Goal: Task Accomplishment & Management: Manage account settings

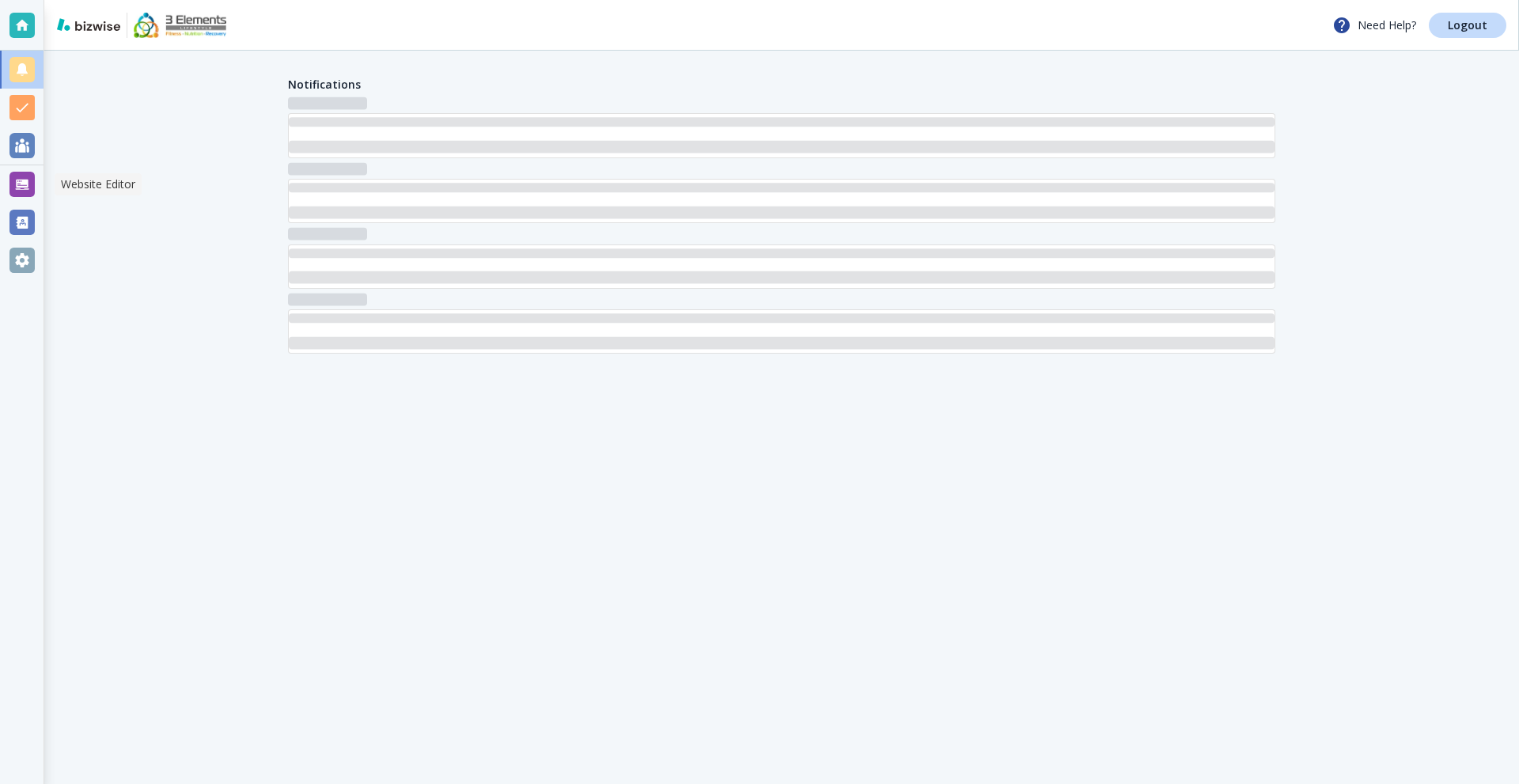
click at [12, 183] on div at bounding box center [22, 185] width 25 height 25
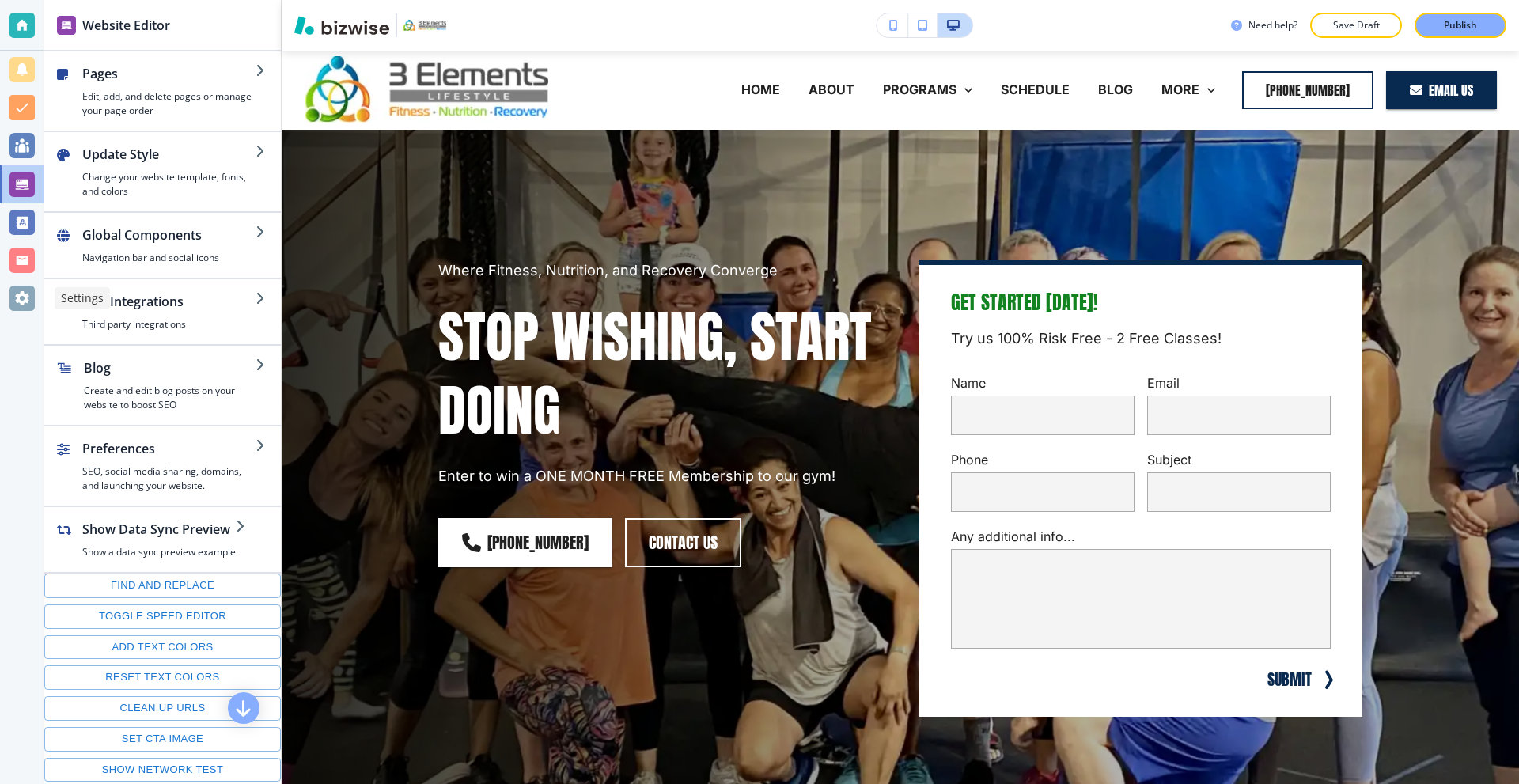
click at [9, 296] on div at bounding box center [22, 298] width 25 height 25
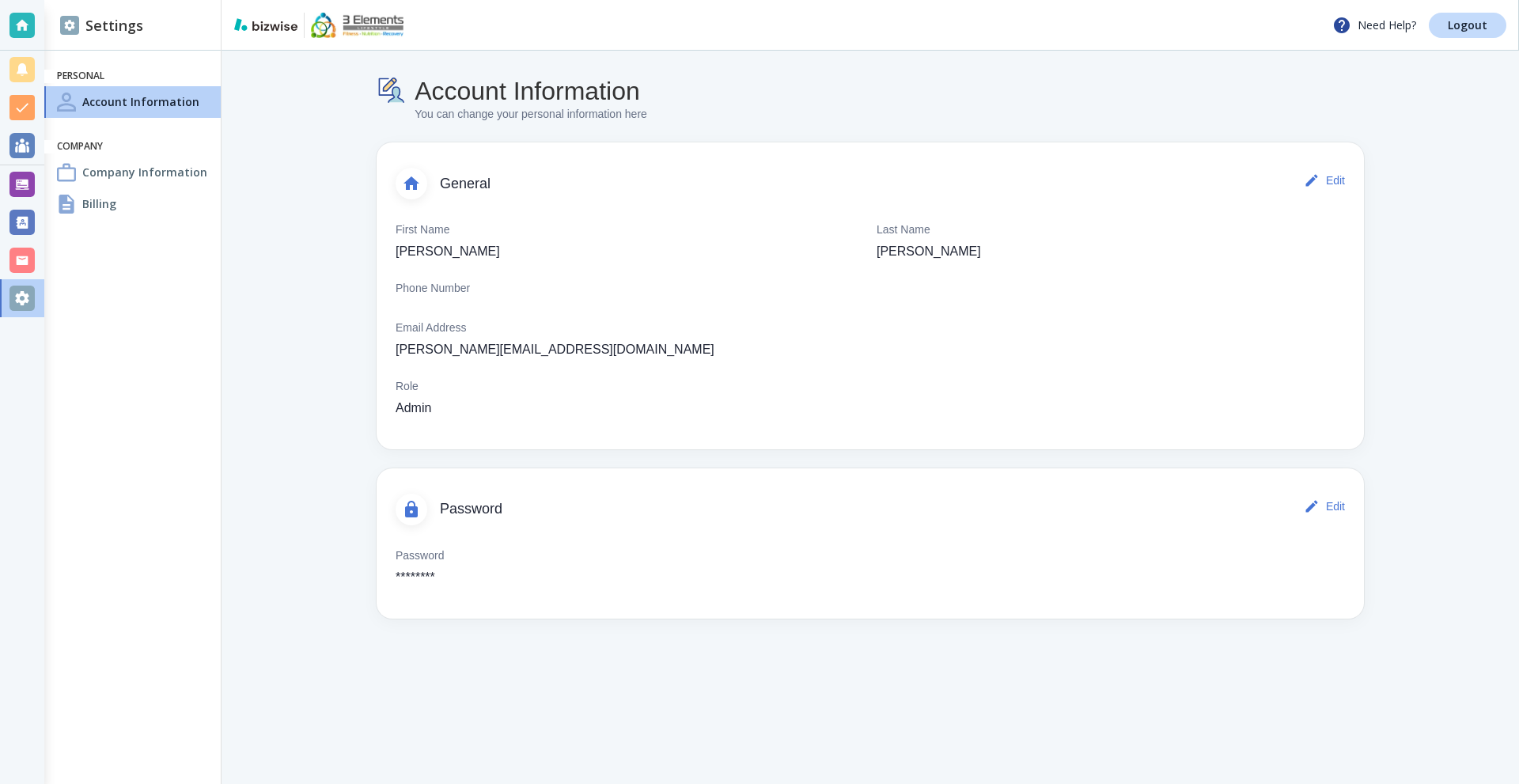
click at [173, 167] on h4 "Company Information" at bounding box center [145, 172] width 125 height 17
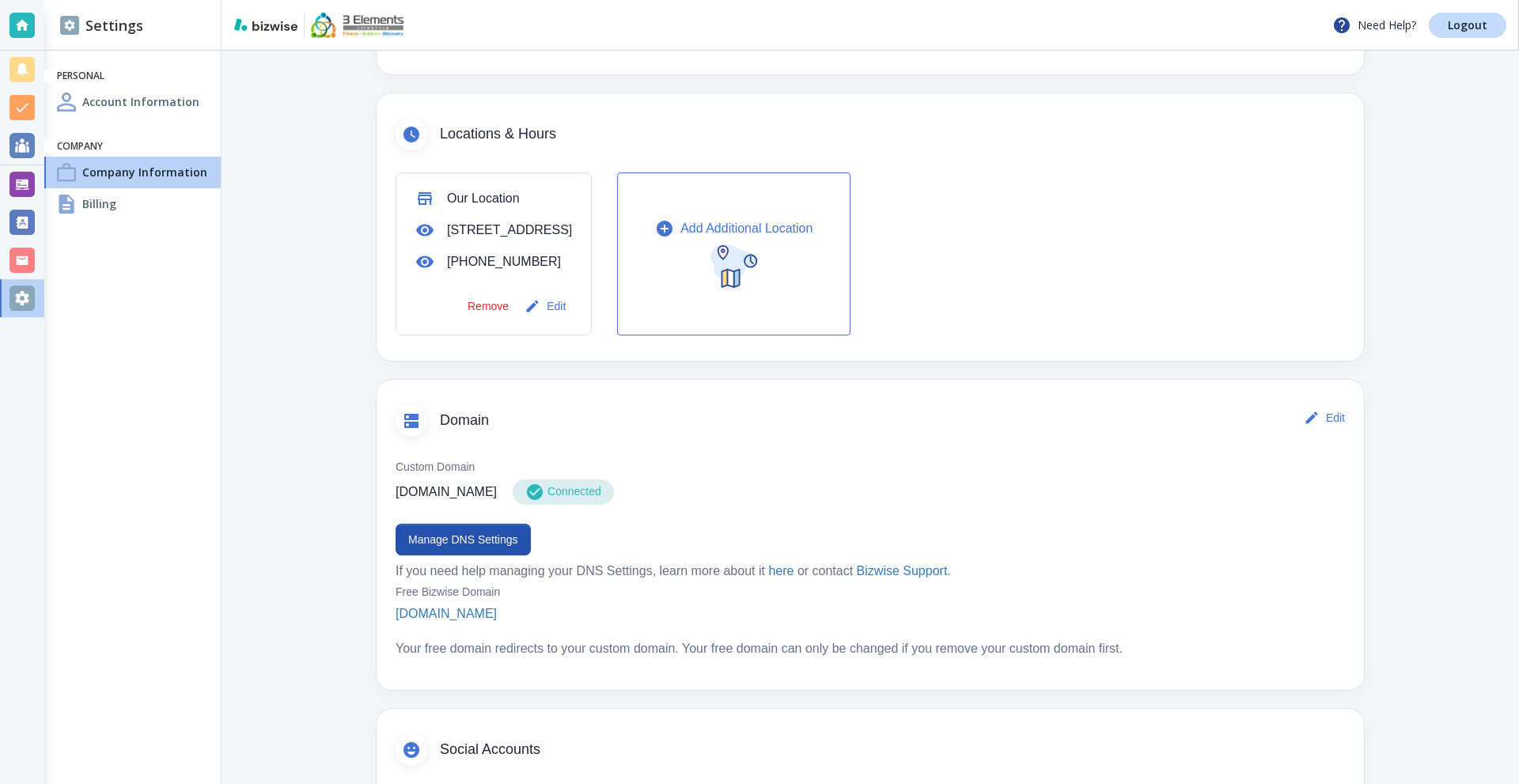
scroll to position [474, 0]
click at [486, 552] on button "Manage DNS Settings" at bounding box center [463, 536] width 135 height 32
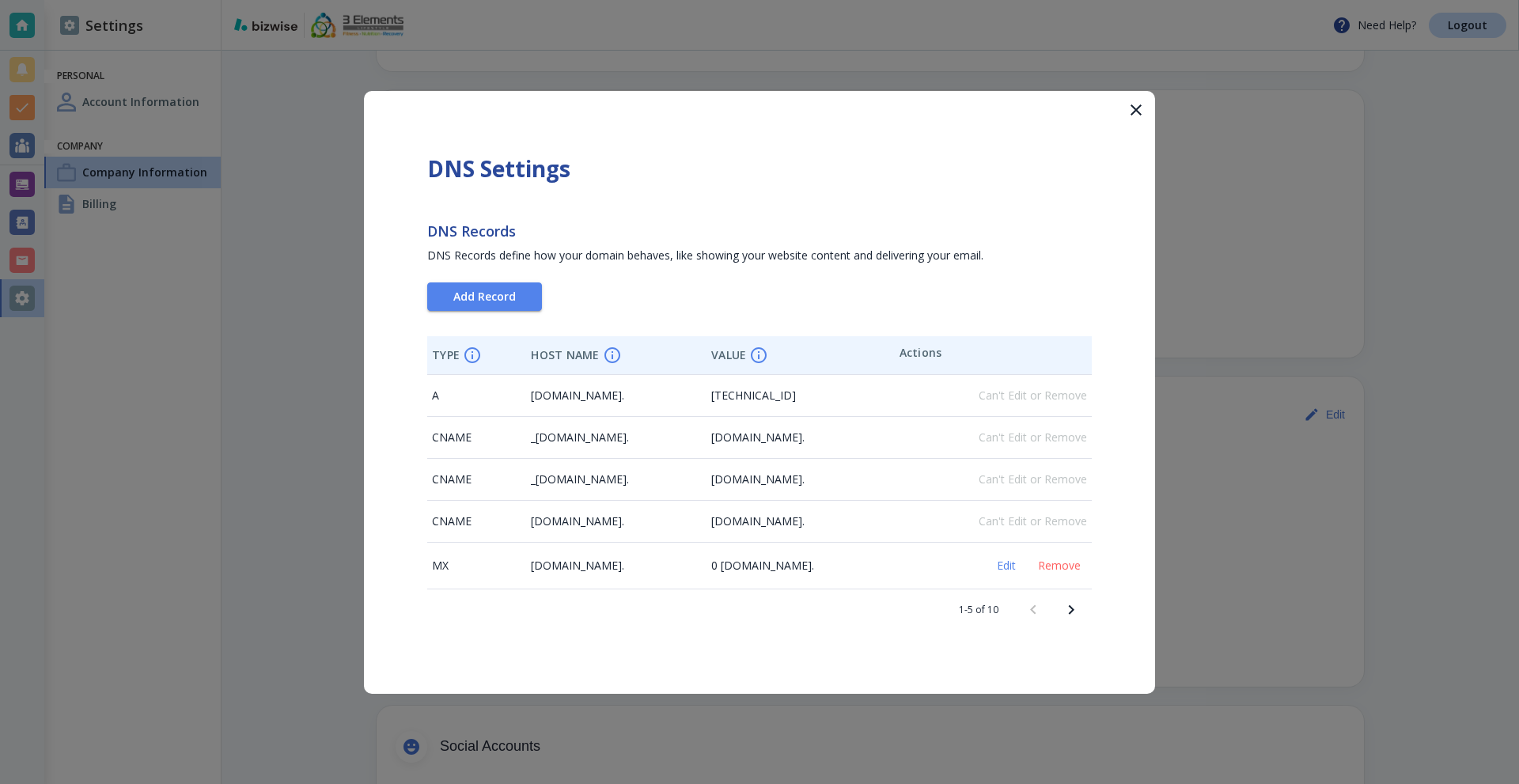
click at [1079, 617] on icon "Next page" at bounding box center [1071, 609] width 19 height 19
click at [1136, 108] on icon "button" at bounding box center [1136, 109] width 19 height 19
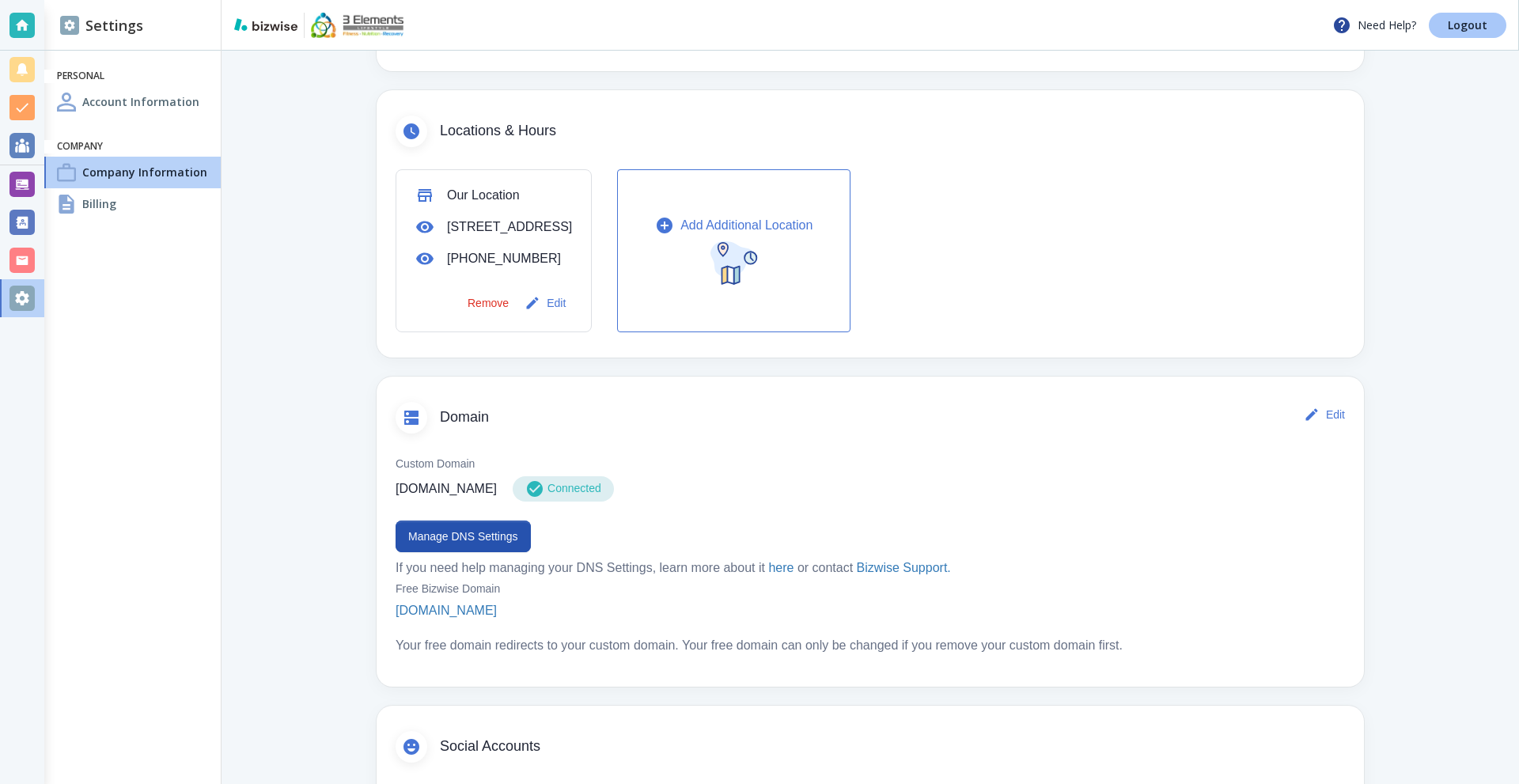
click at [1468, 28] on p "Logout" at bounding box center [1467, 25] width 39 height 11
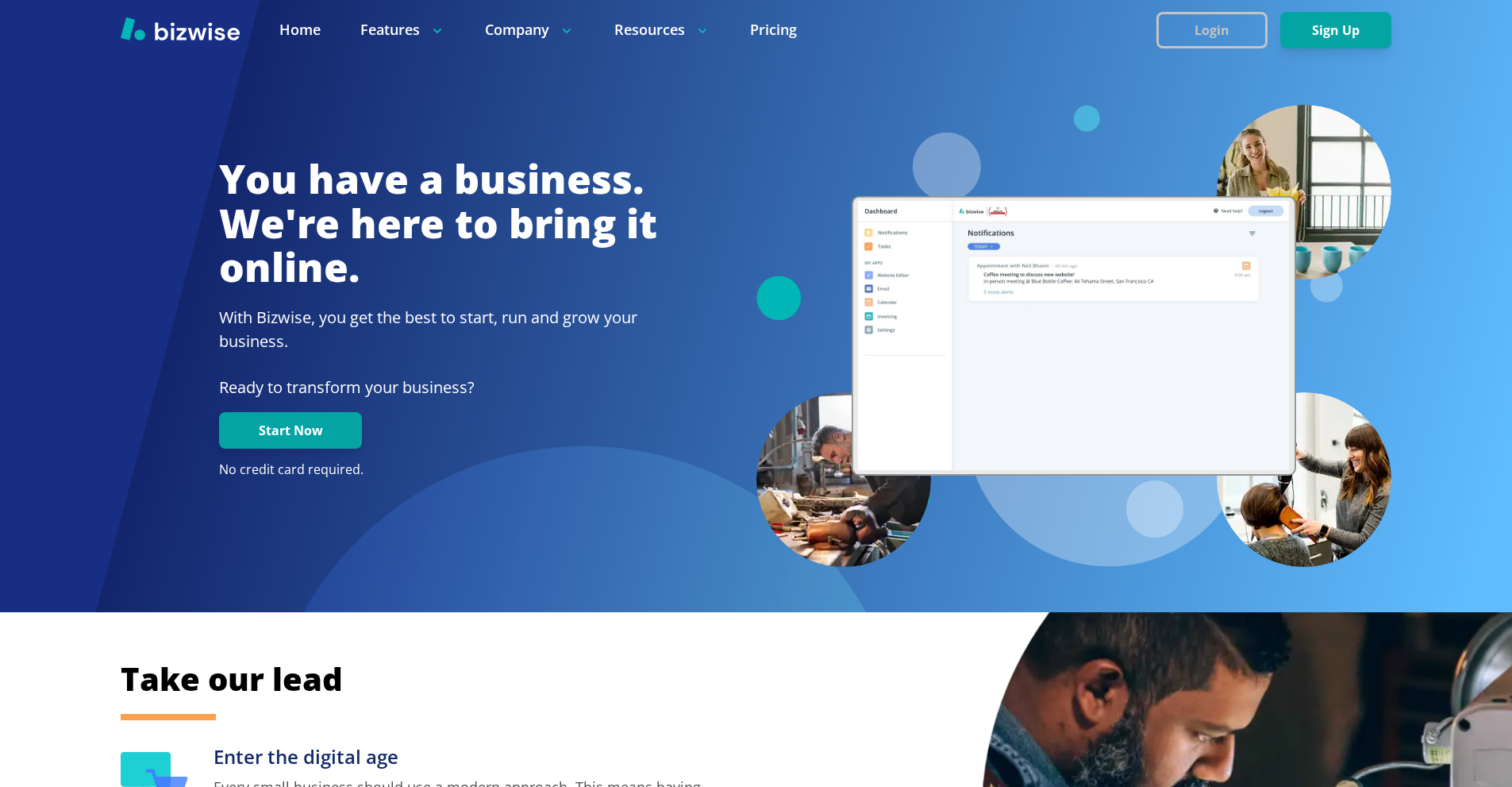
click at [1180, 23] on button "Login" at bounding box center [1211, 30] width 111 height 37
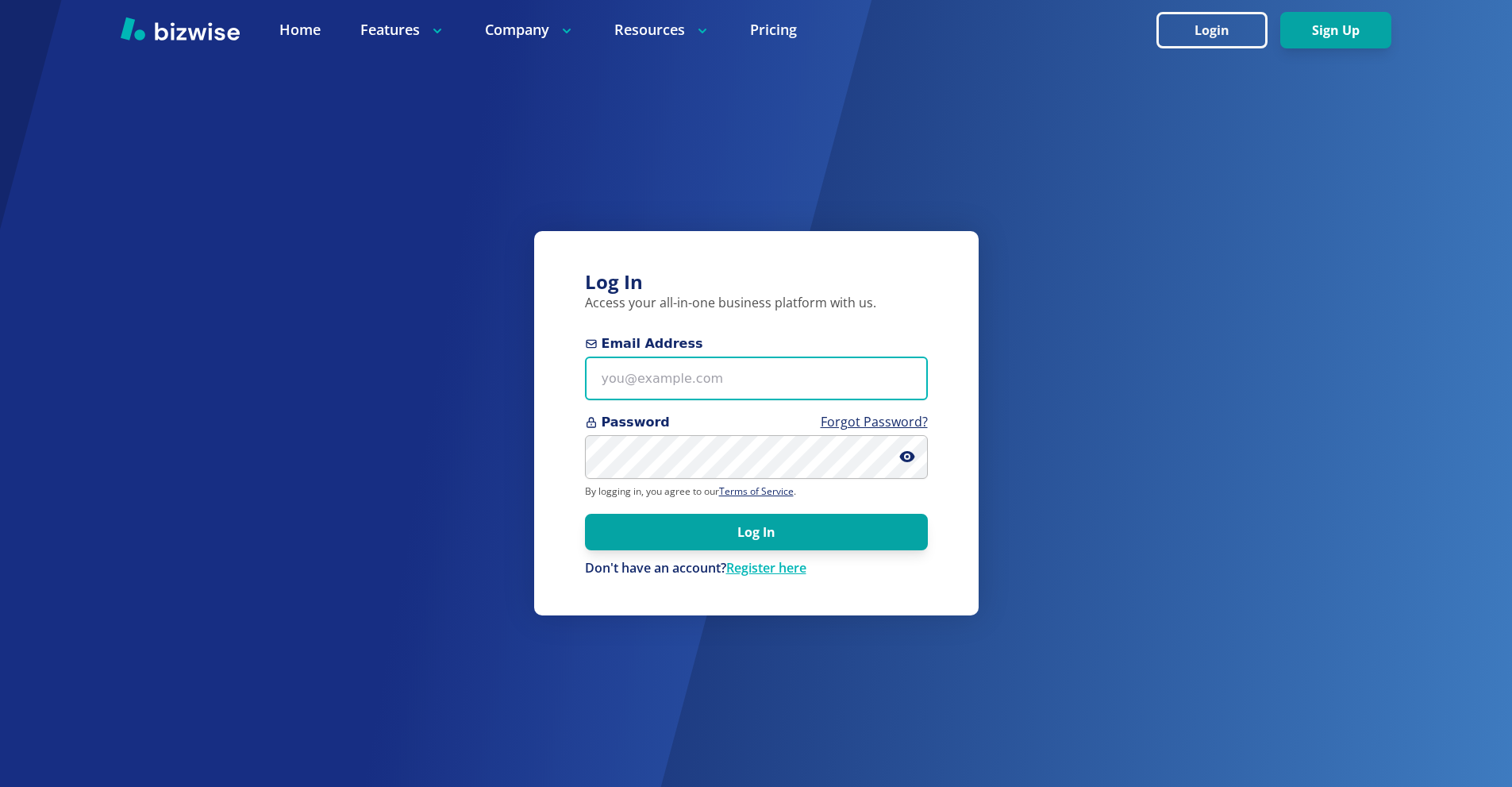
drag, startPoint x: 681, startPoint y: 365, endPoint x: 692, endPoint y: 290, distance: 75.8
click at [679, 365] on input "Email Address" at bounding box center [756, 378] width 343 height 44
paste input "massageandcrttherapy+1@outlook.com"
type input "massageandcrttherapy+1@outlook.com"
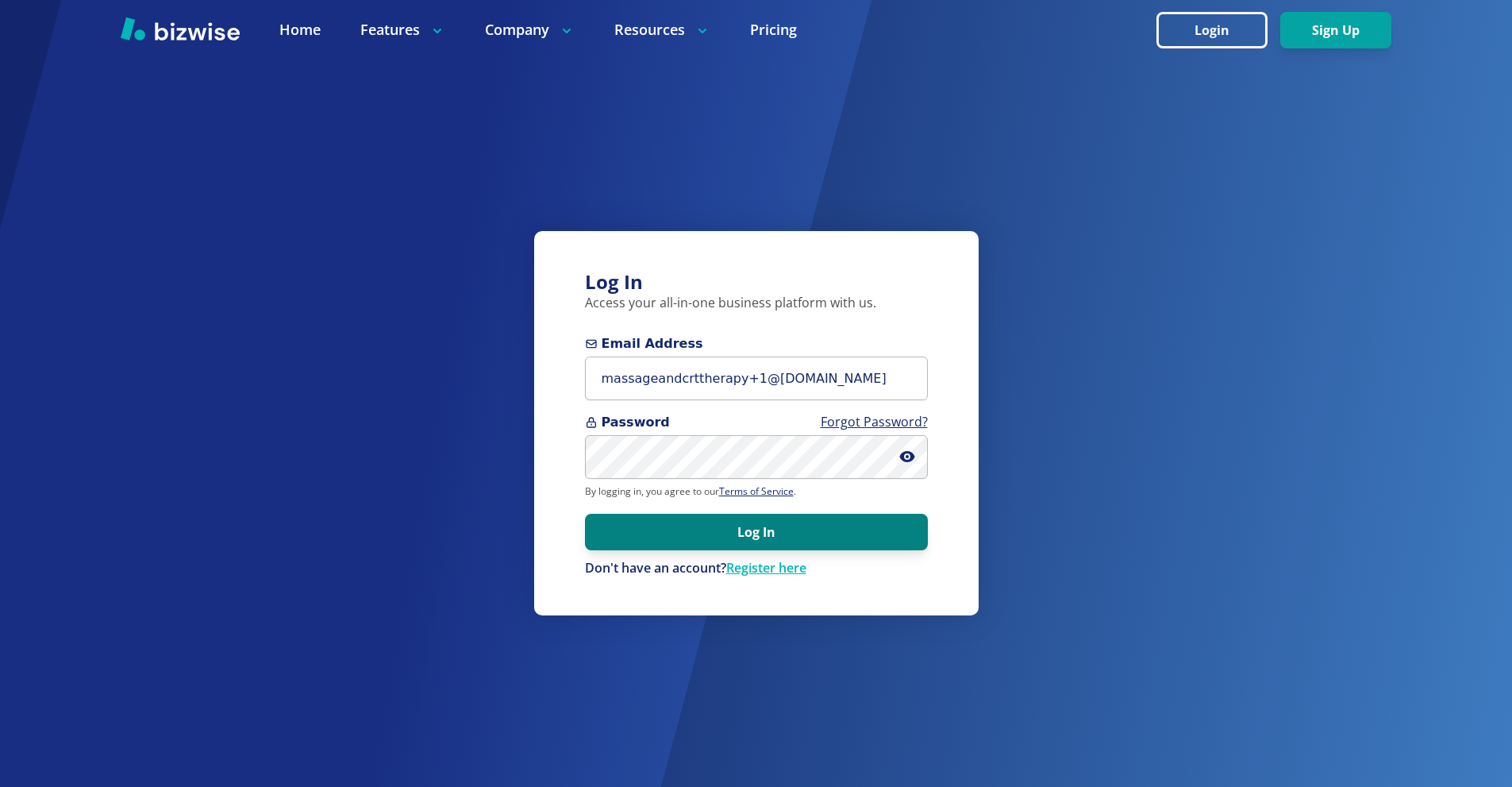
click at [848, 522] on button "Log In" at bounding box center [756, 532] width 343 height 37
